Goal: Information Seeking & Learning: Learn about a topic

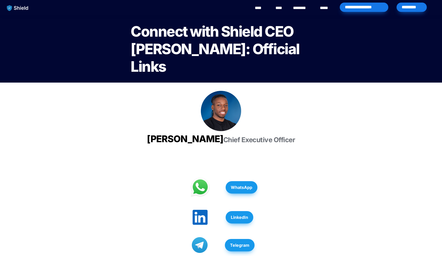
click at [261, 10] on link "****" at bounding box center [261, 8] width 12 height 6
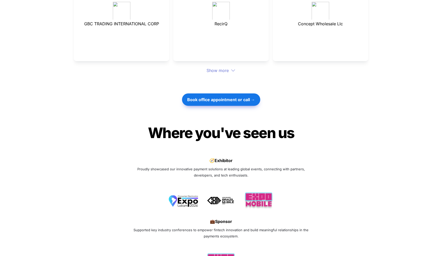
scroll to position [1447, 0]
click at [227, 191] on img at bounding box center [221, 198] width 30 height 14
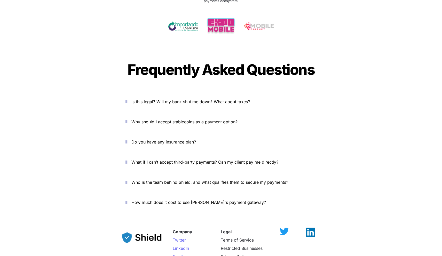
scroll to position [1688, 0]
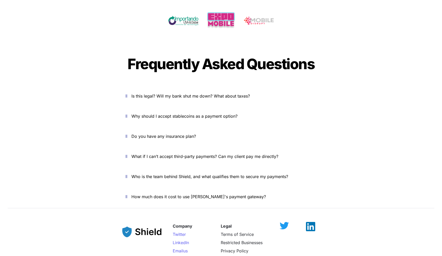
click at [195, 92] on p "Is this legal? Will my bank shut me down? What about taxes?" at bounding box center [223, 96] width 185 height 8
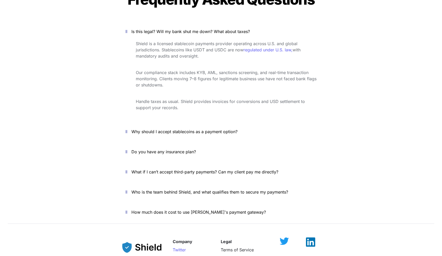
scroll to position [1753, 0]
click at [200, 129] on span "Why should I accept stablecoins as a payment option?" at bounding box center [184, 131] width 106 height 5
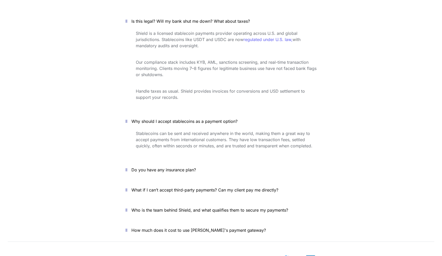
scroll to position [1771, 0]
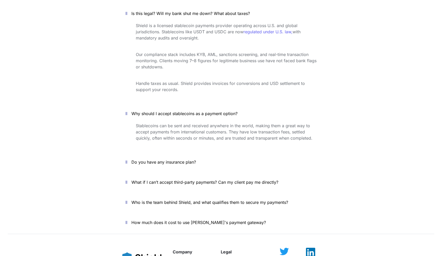
click at [183, 160] on span "Do you have any insurance plan?" at bounding box center [163, 162] width 65 height 5
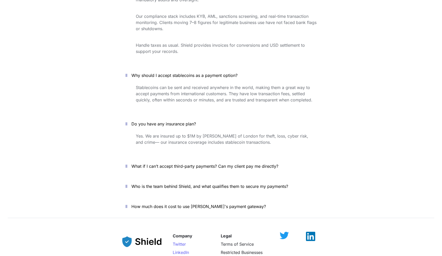
scroll to position [1810, 0]
click at [183, 163] on span "What if I can’t accept third-party payments? Can my client pay me directly?" at bounding box center [204, 165] width 147 height 5
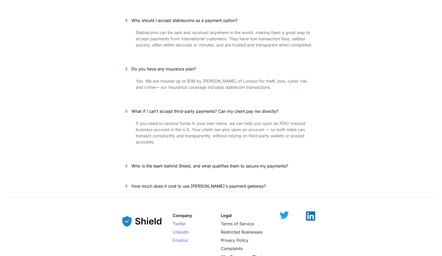
scroll to position [1865, 0]
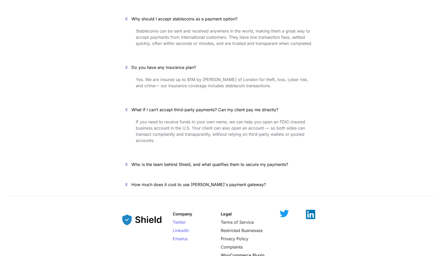
click at [183, 162] on span "Who is the team behind Shield, and what qualifies them to secure my payments?" at bounding box center [209, 164] width 157 height 5
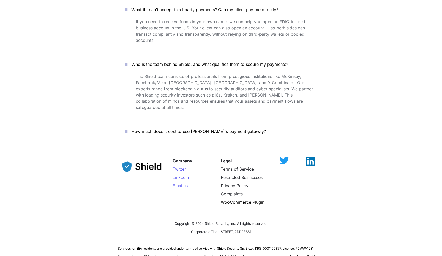
scroll to position [1966, 0]
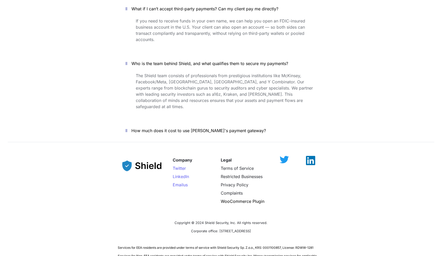
click at [184, 128] on span "How much does it cost to use Shield's payment gateway?" at bounding box center [198, 130] width 135 height 5
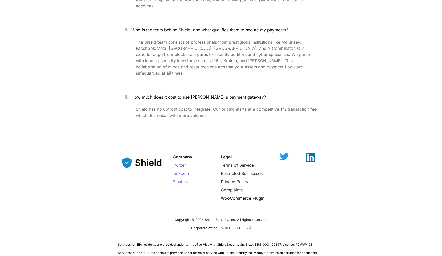
scroll to position [2004, 0]
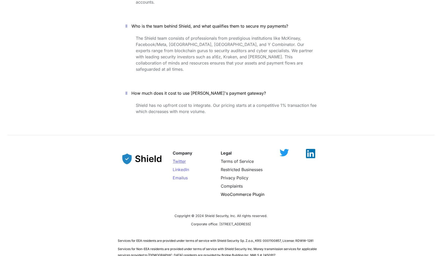
click at [181, 159] on span "Twitter" at bounding box center [179, 161] width 13 height 5
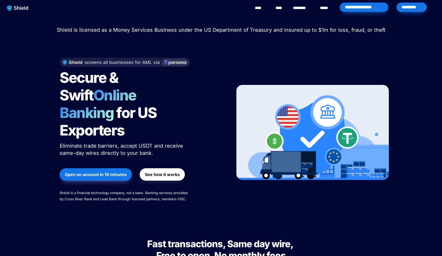
click at [321, 9] on link "****" at bounding box center [325, 8] width 11 height 6
click at [278, 9] on link "****" at bounding box center [280, 8] width 9 height 6
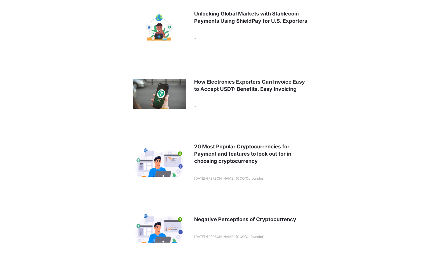
scroll to position [178, 0]
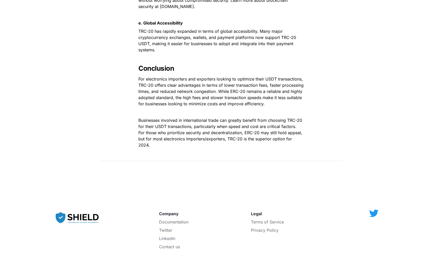
scroll to position [1324, 0]
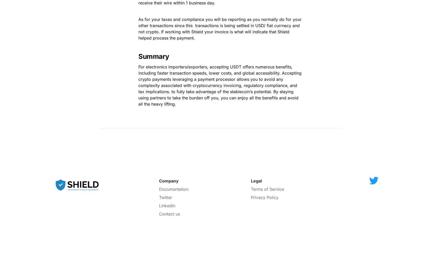
scroll to position [1153, 0]
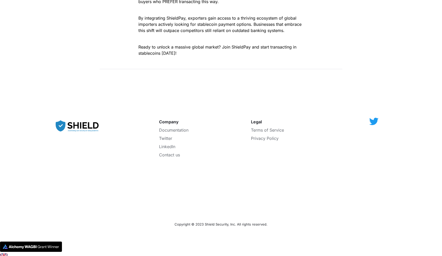
scroll to position [1223, 0]
